Goal: Check status: Check status

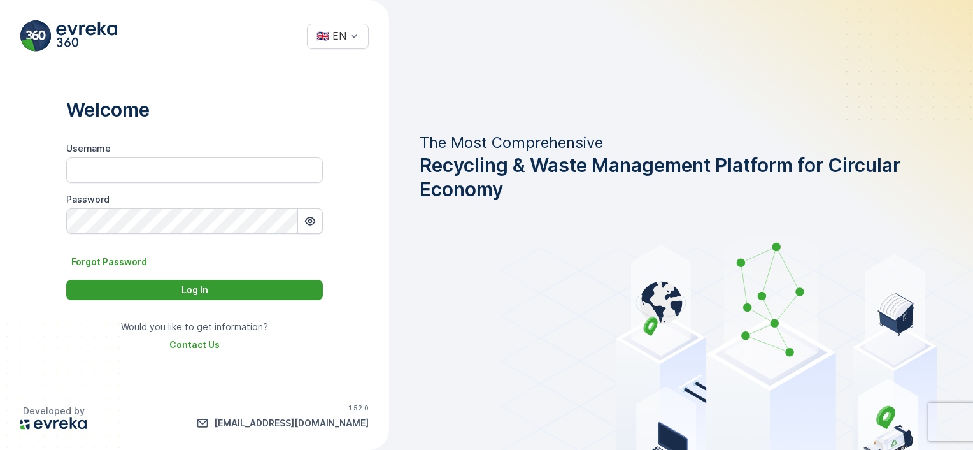
type input "[PERSON_NAME][EMAIL_ADDRESS][DOMAIN_NAME]"
click at [179, 295] on div "Log In" at bounding box center [194, 289] width 241 height 13
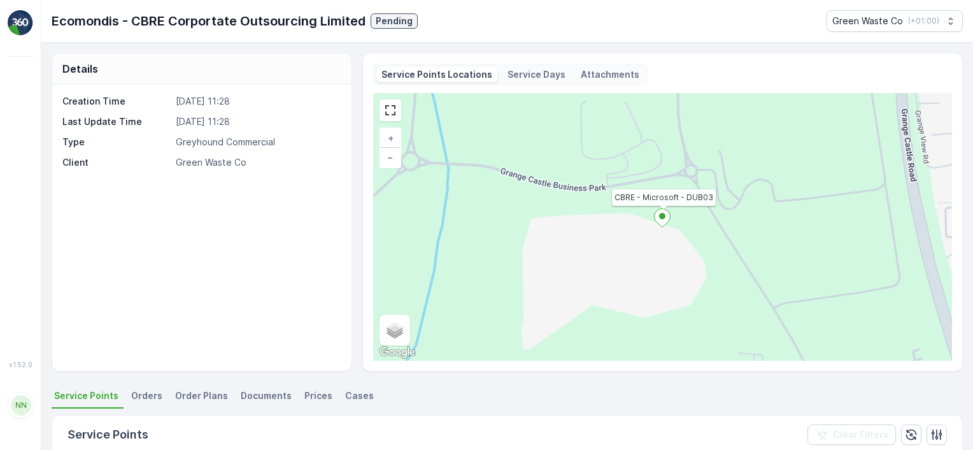
click at [135, 395] on span "Orders" at bounding box center [146, 395] width 31 height 13
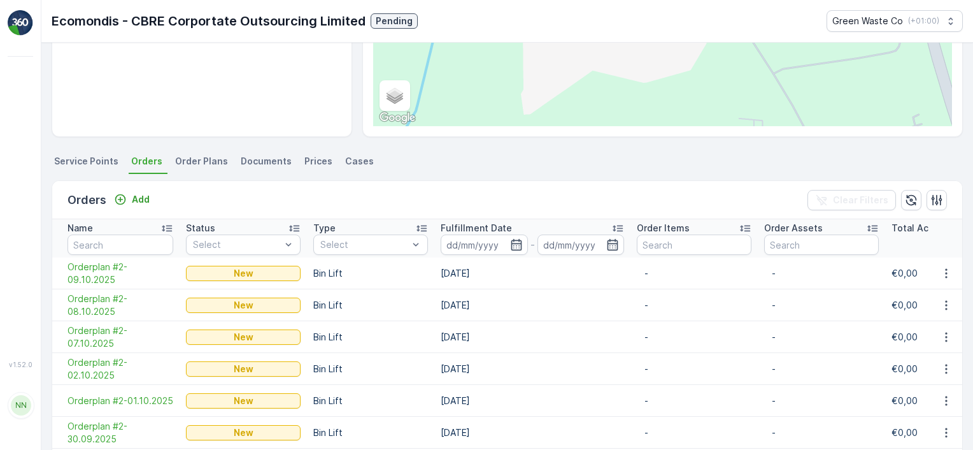
scroll to position [255, 0]
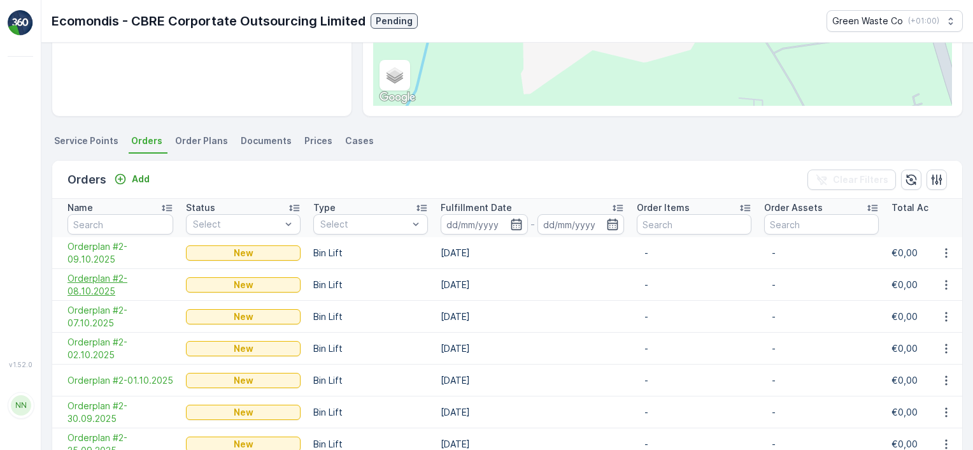
click at [89, 284] on span "Orderplan #2-08.10.2025" at bounding box center [121, 284] width 106 height 25
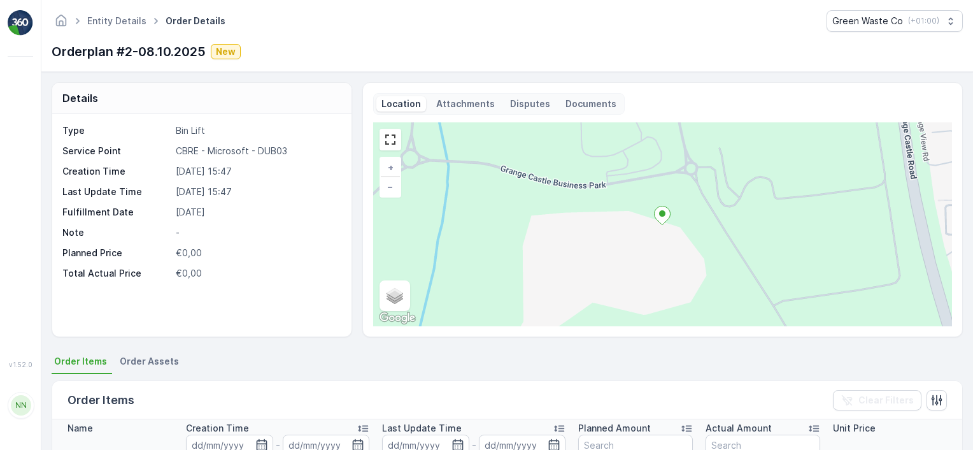
click at [24, 66] on div at bounding box center [20, 198] width 25 height 294
click at [114, 19] on link "Entity Details" at bounding box center [116, 20] width 59 height 11
